Goal: Navigation & Orientation: Find specific page/section

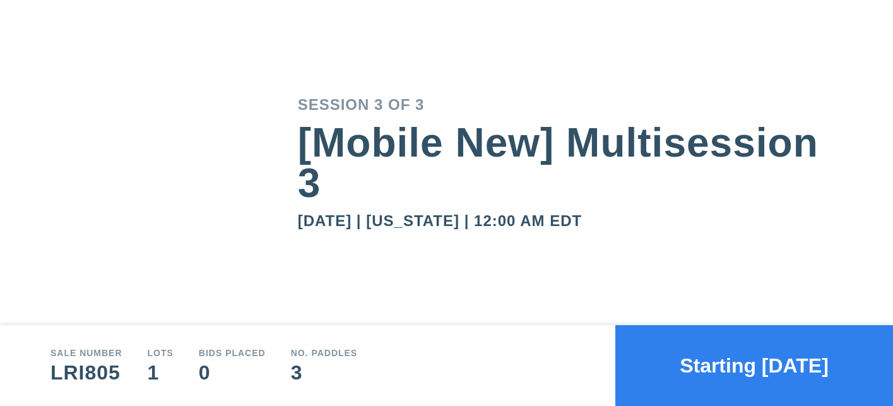
click at [699, 379] on button "Starting in 11 days" at bounding box center [754, 365] width 278 height 81
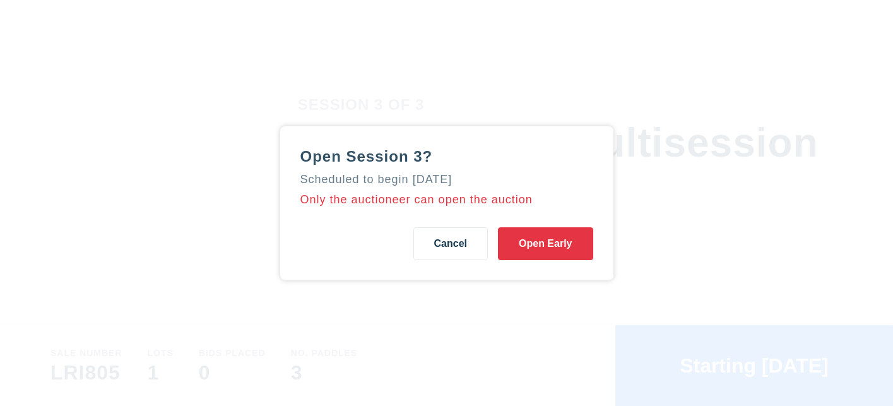
click at [546, 248] on button "Open Early" at bounding box center [545, 243] width 95 height 33
